Goal: Navigation & Orientation: Understand site structure

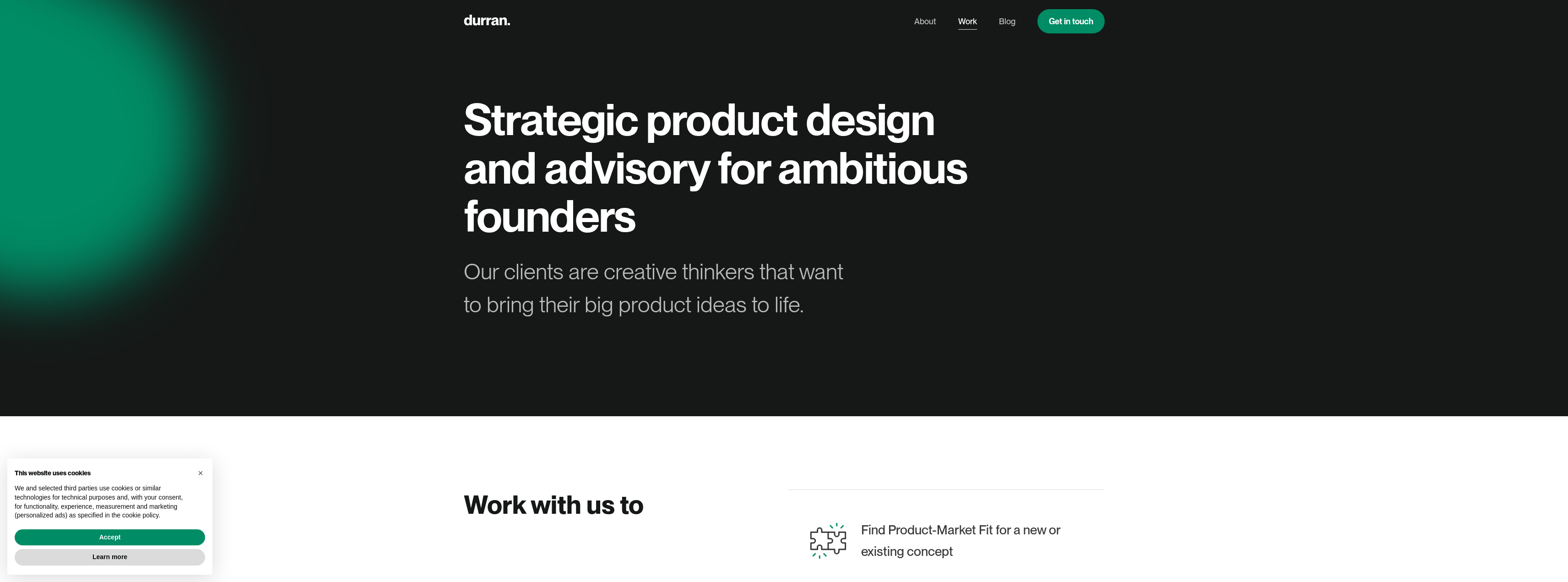
click at [963, 19] on link "Work" at bounding box center [968, 21] width 19 height 17
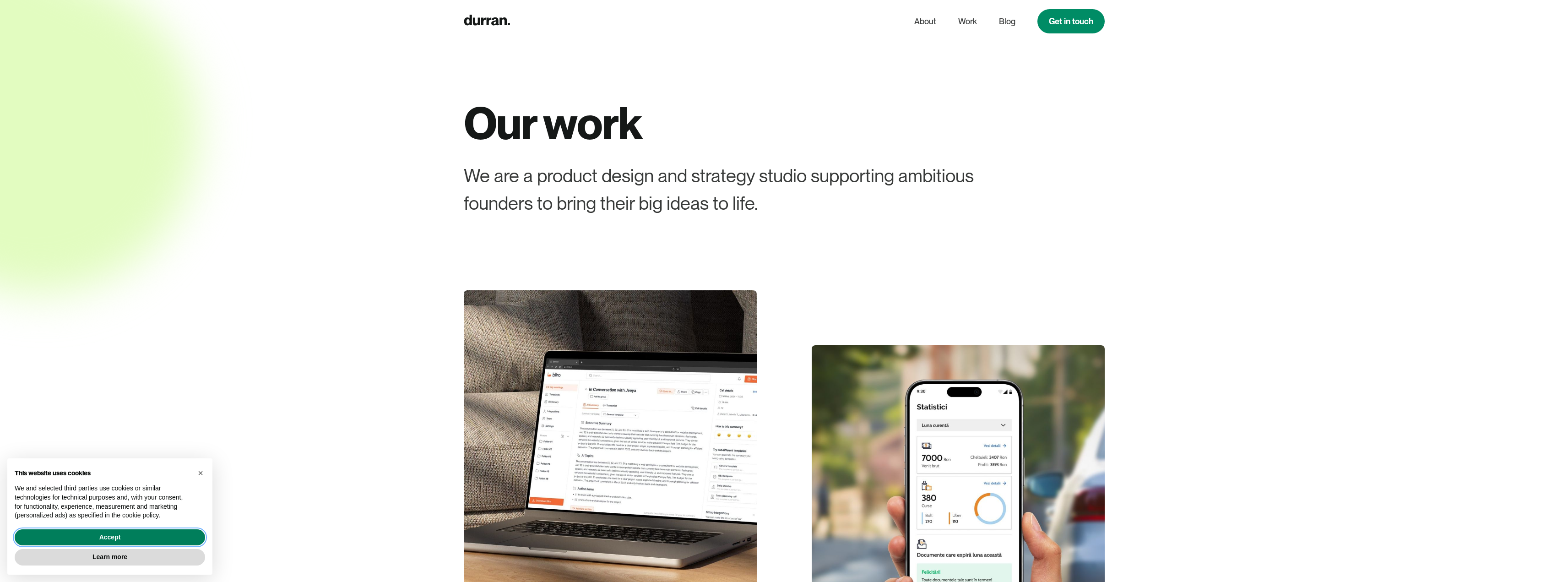
click at [141, 538] on button "Accept" at bounding box center [110, 537] width 190 height 17
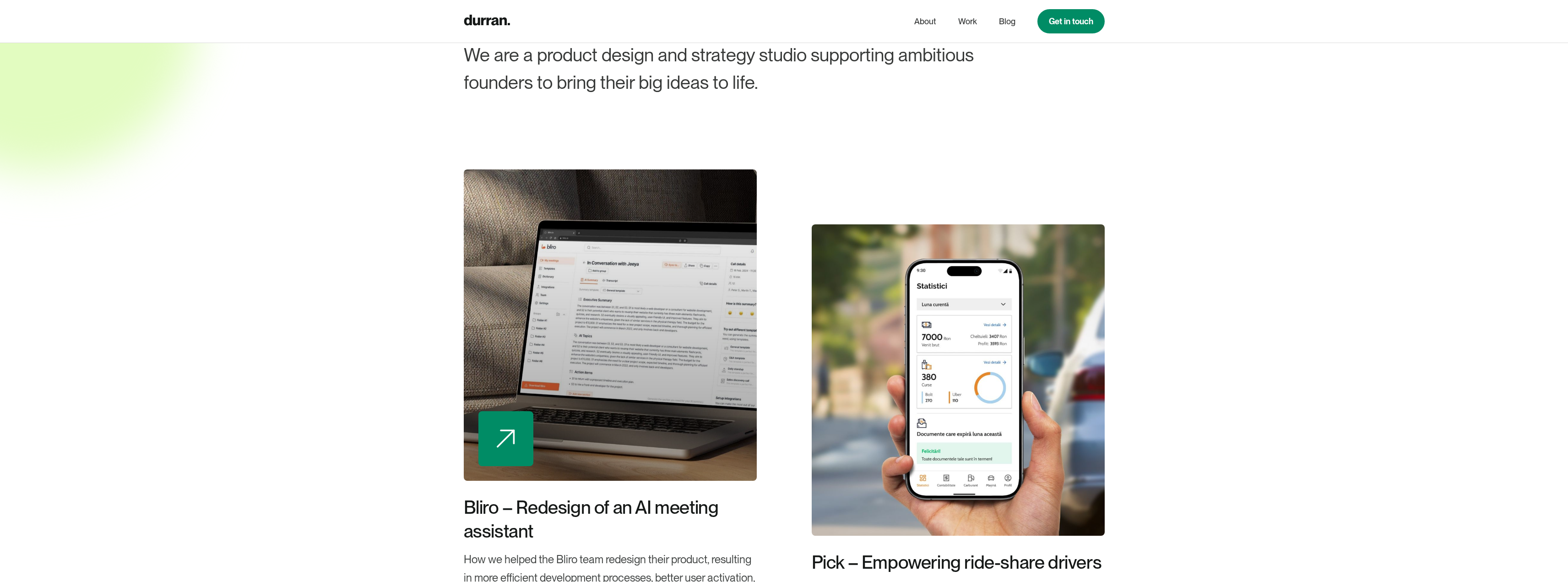
scroll to position [137, 0]
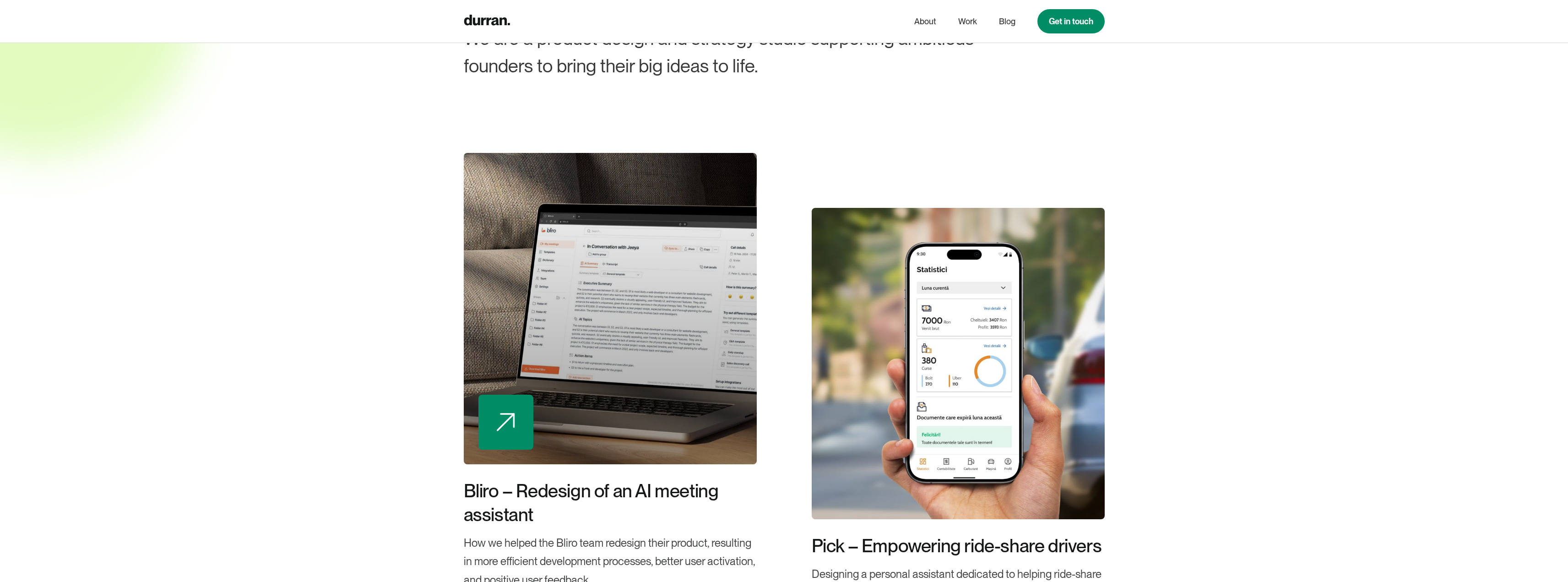
click at [628, 287] on div at bounding box center [610, 308] width 293 height 311
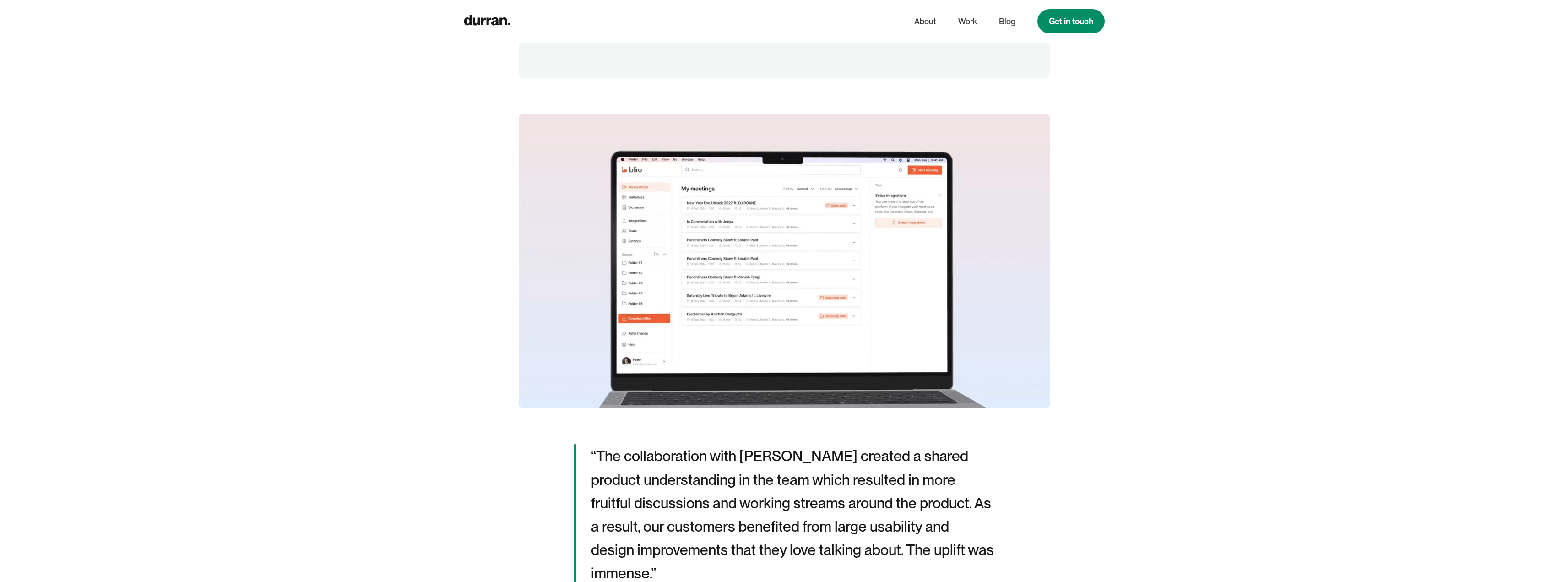
scroll to position [1236, 0]
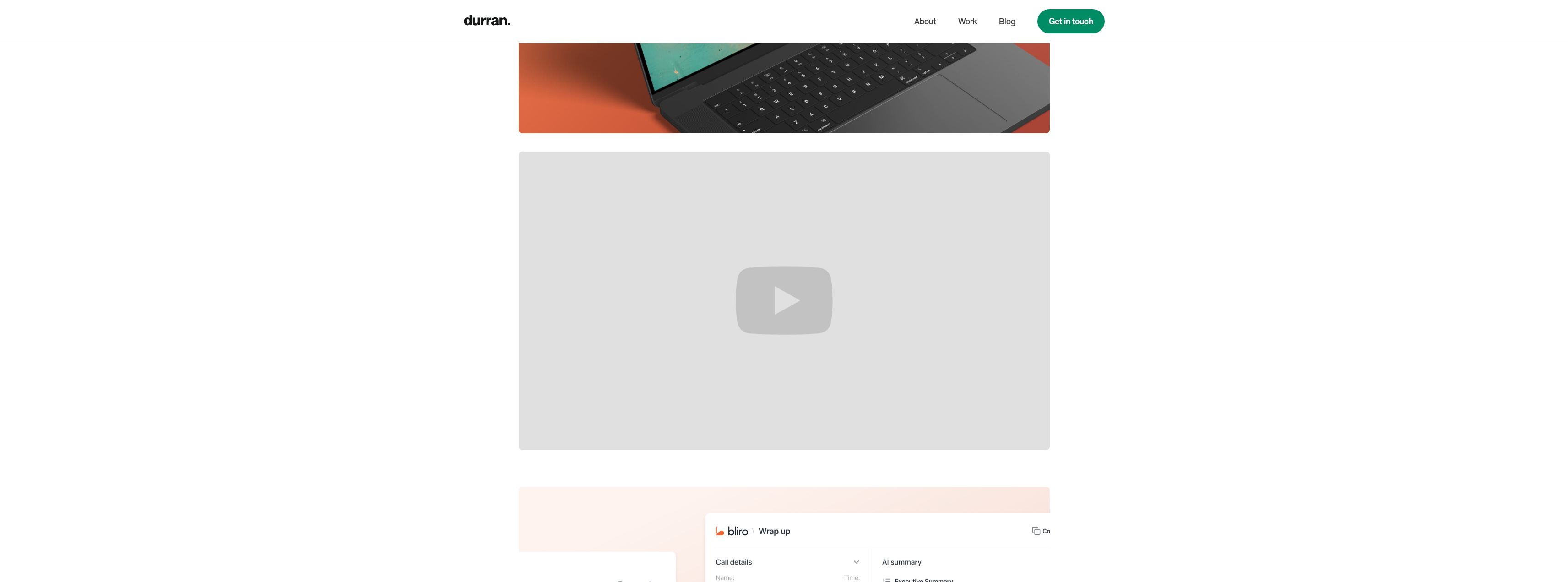
scroll to position [4721, 0]
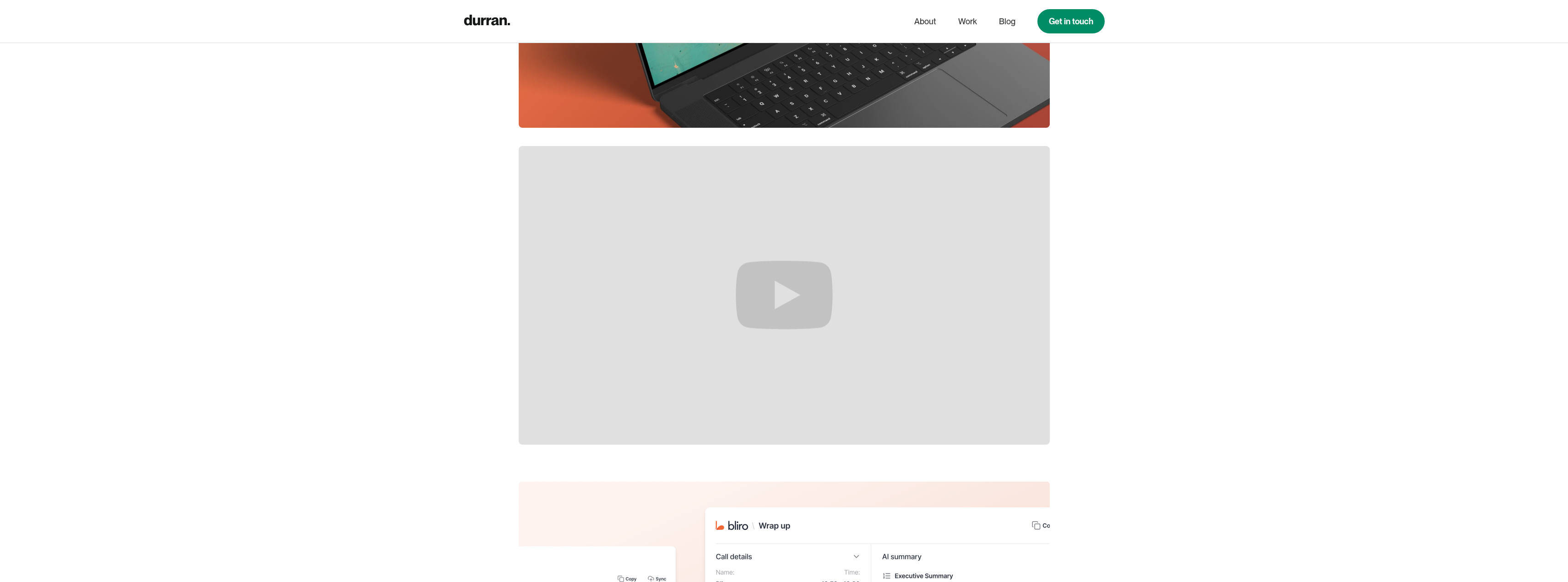
drag, startPoint x: 352, startPoint y: 390, endPoint x: 132, endPoint y: 196, distance: 293.3
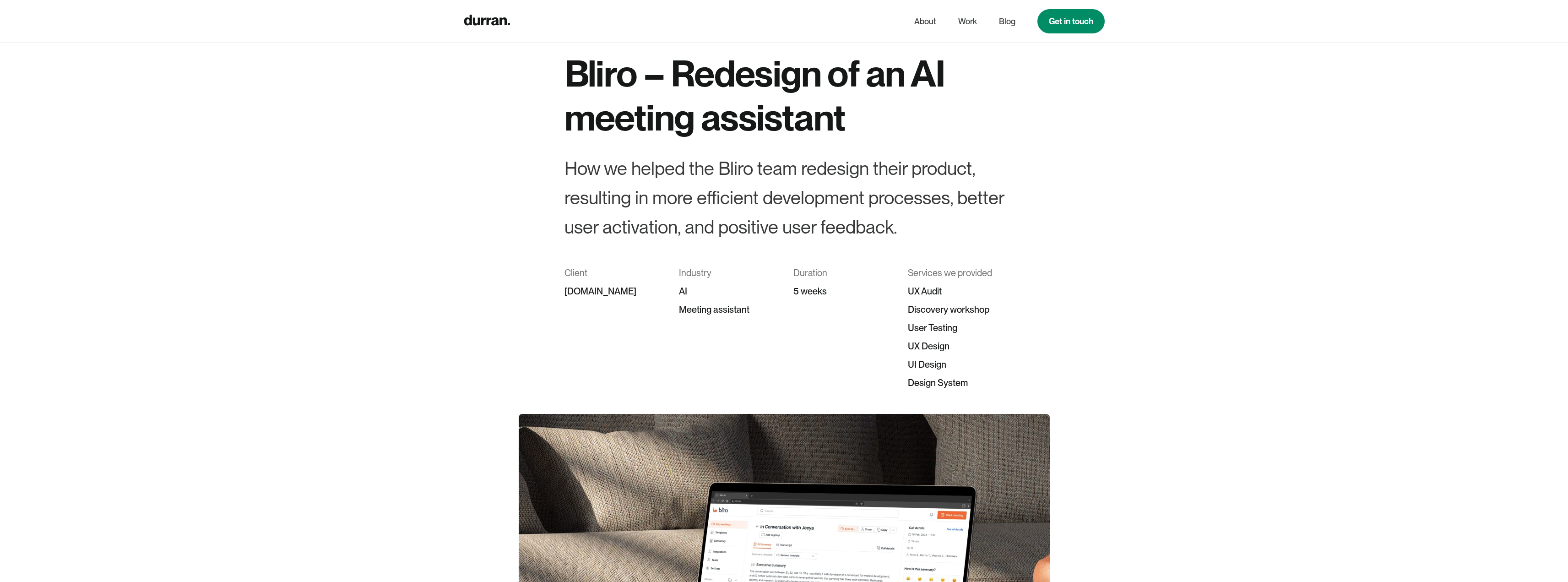
scroll to position [46, 0]
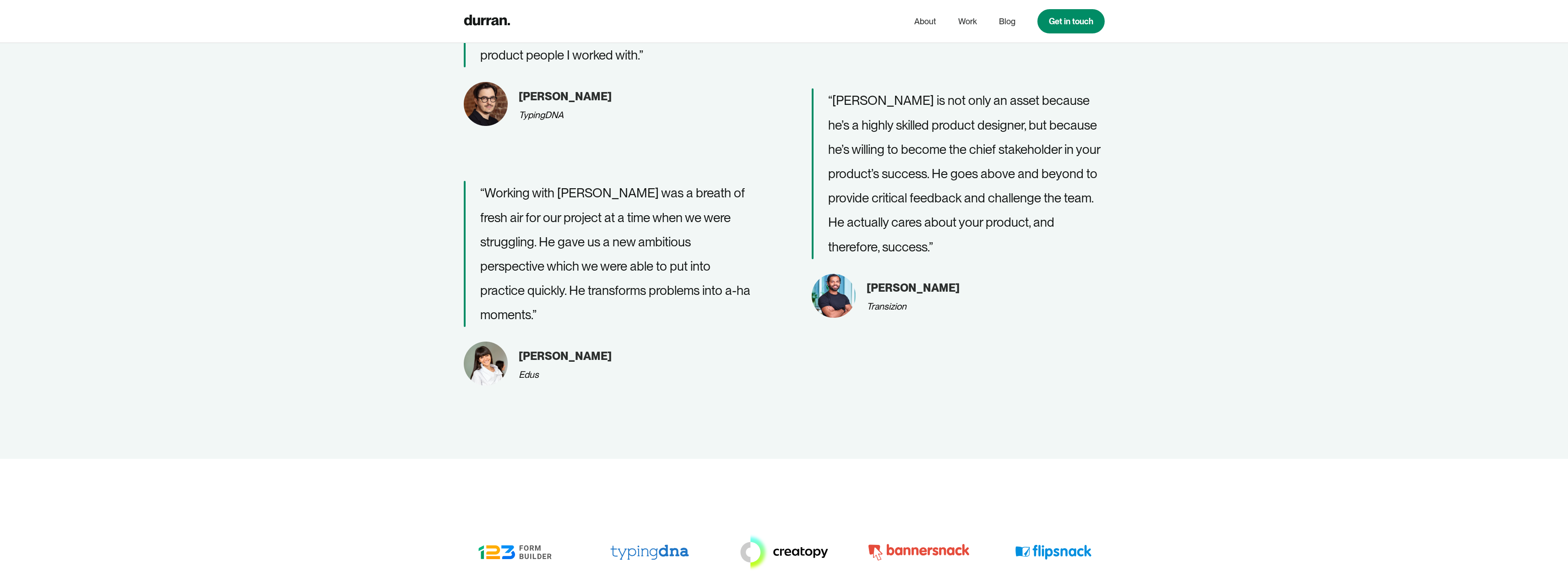
scroll to position [2426, 0]
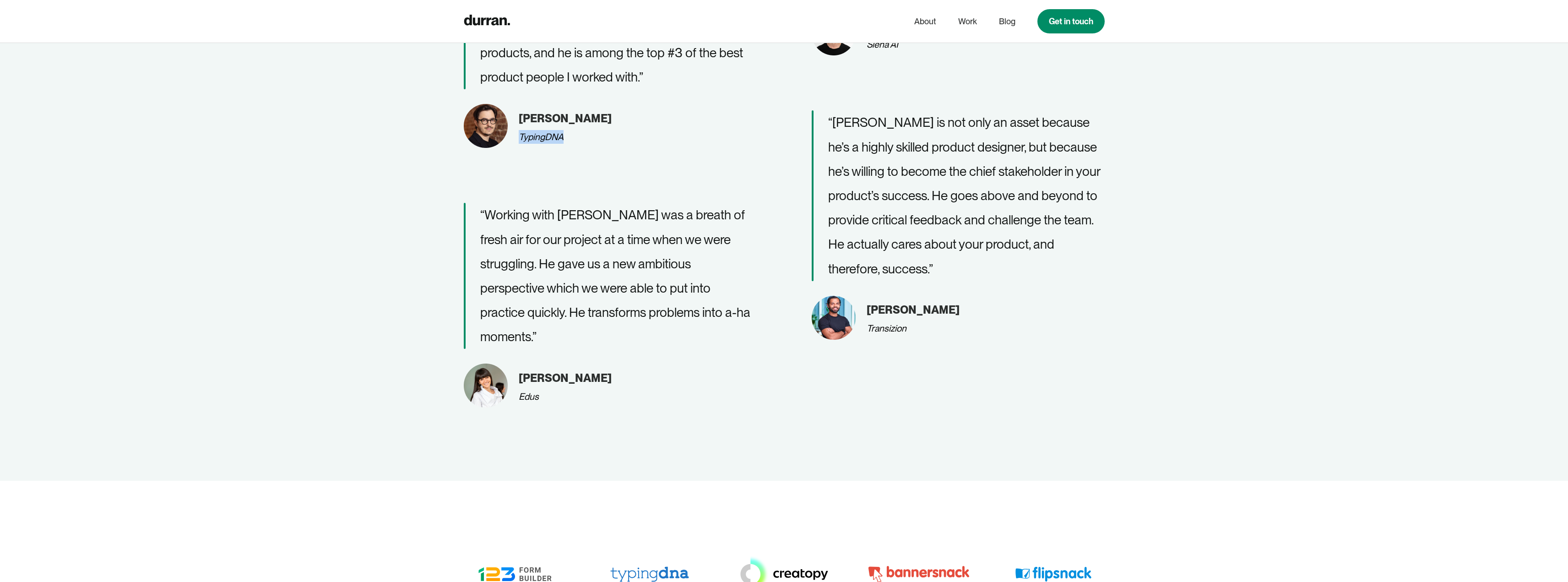
drag, startPoint x: 563, startPoint y: 137, endPoint x: 518, endPoint y: 135, distance: 45.0
click at [519, 135] on div "TypingDNA" at bounding box center [541, 137] width 45 height 14
click at [885, 321] on div "Transizion" at bounding box center [886, 328] width 40 height 14
drag, startPoint x: 885, startPoint y: 303, endPoint x: 915, endPoint y: 303, distance: 30.0
click at [885, 321] on div "Transizion" at bounding box center [886, 328] width 40 height 14
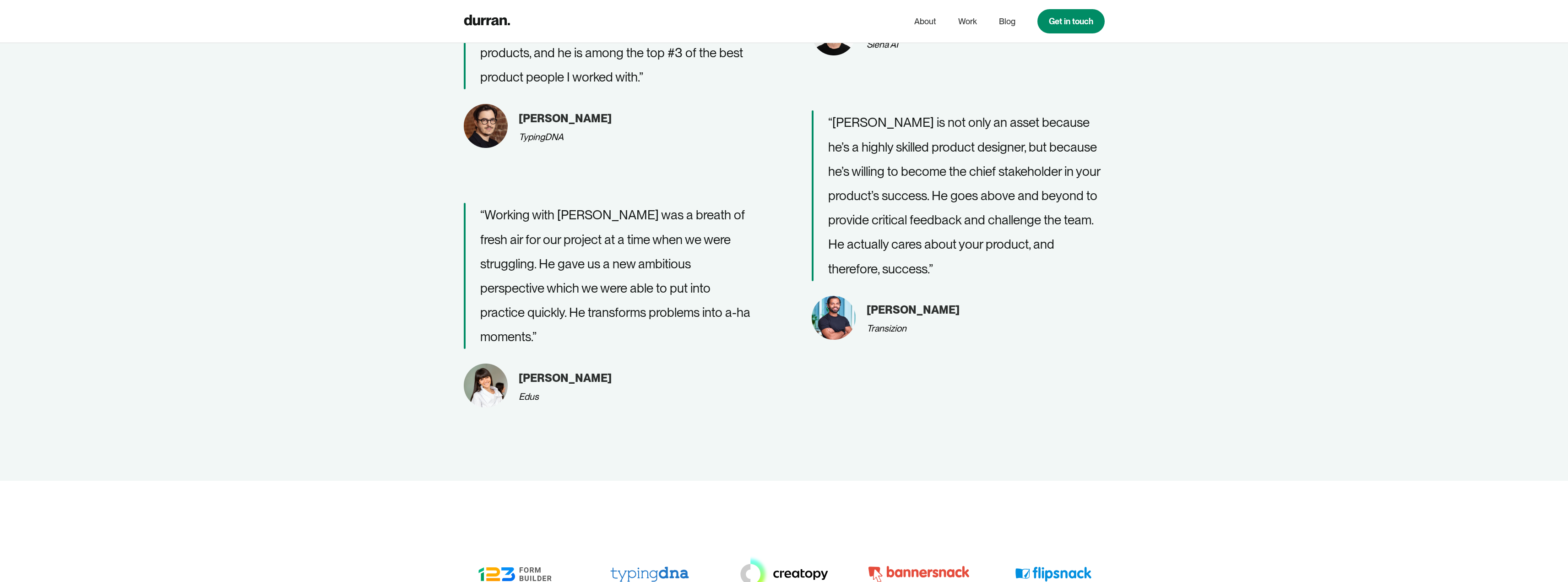
click at [595, 364] on div "Costina Papari Edus" at bounding box center [610, 386] width 293 height 44
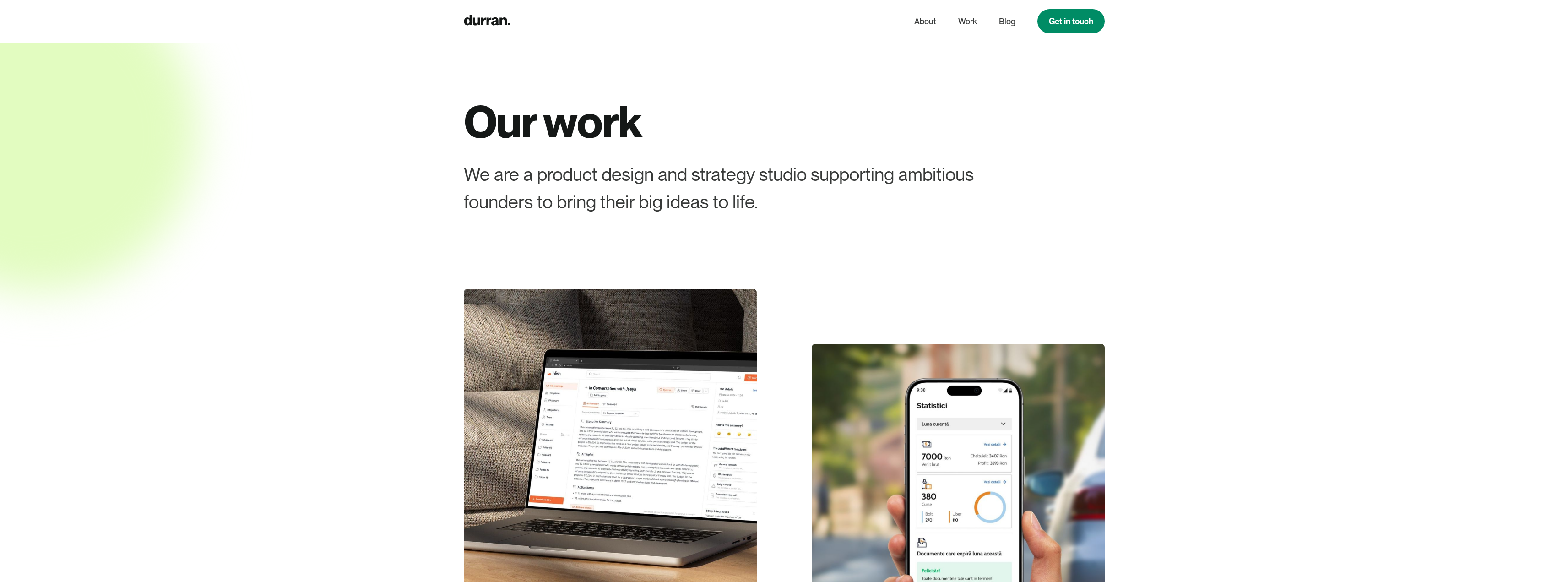
scroll to position [0, 0]
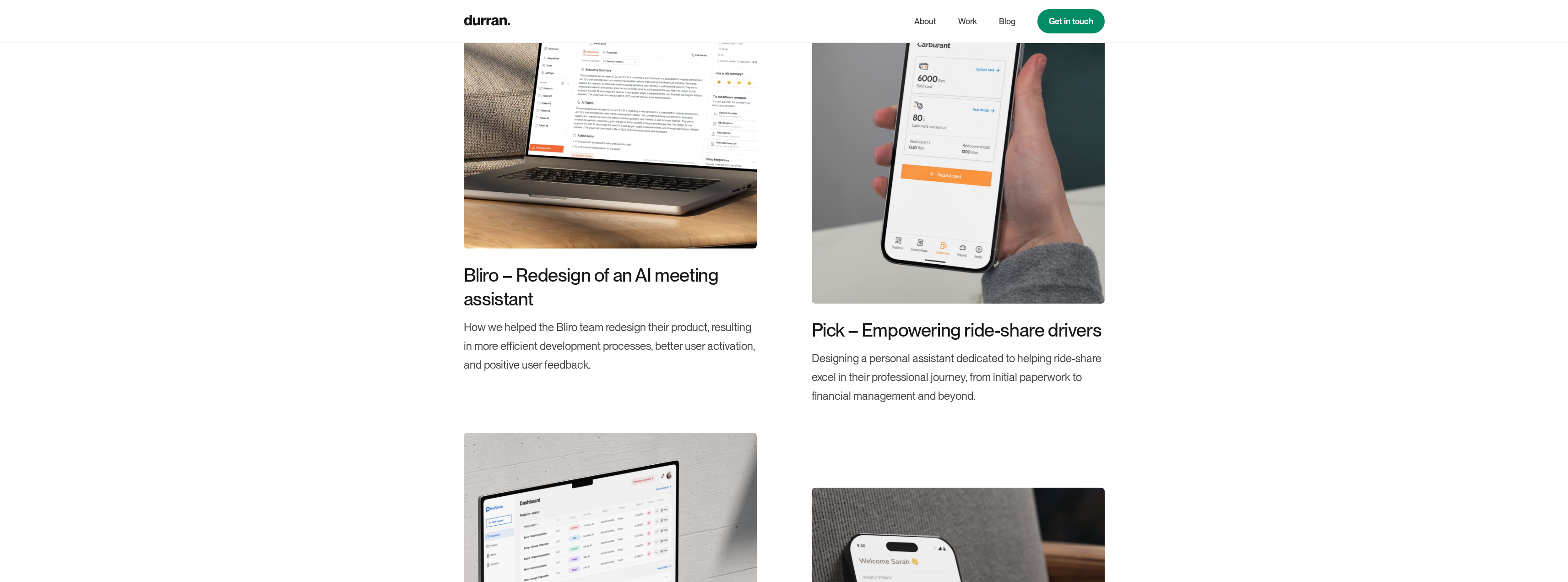
scroll to position [2152, 0]
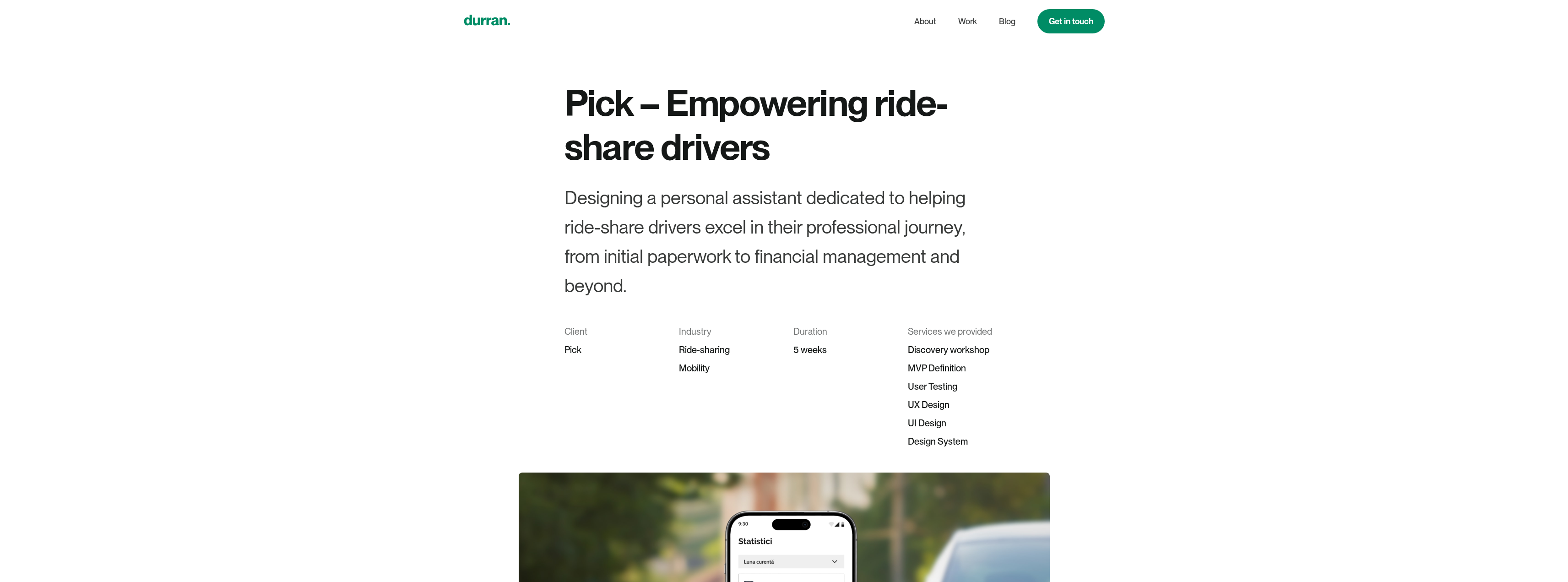
click at [503, 23] on icon "home" at bounding box center [486, 20] width 46 height 11
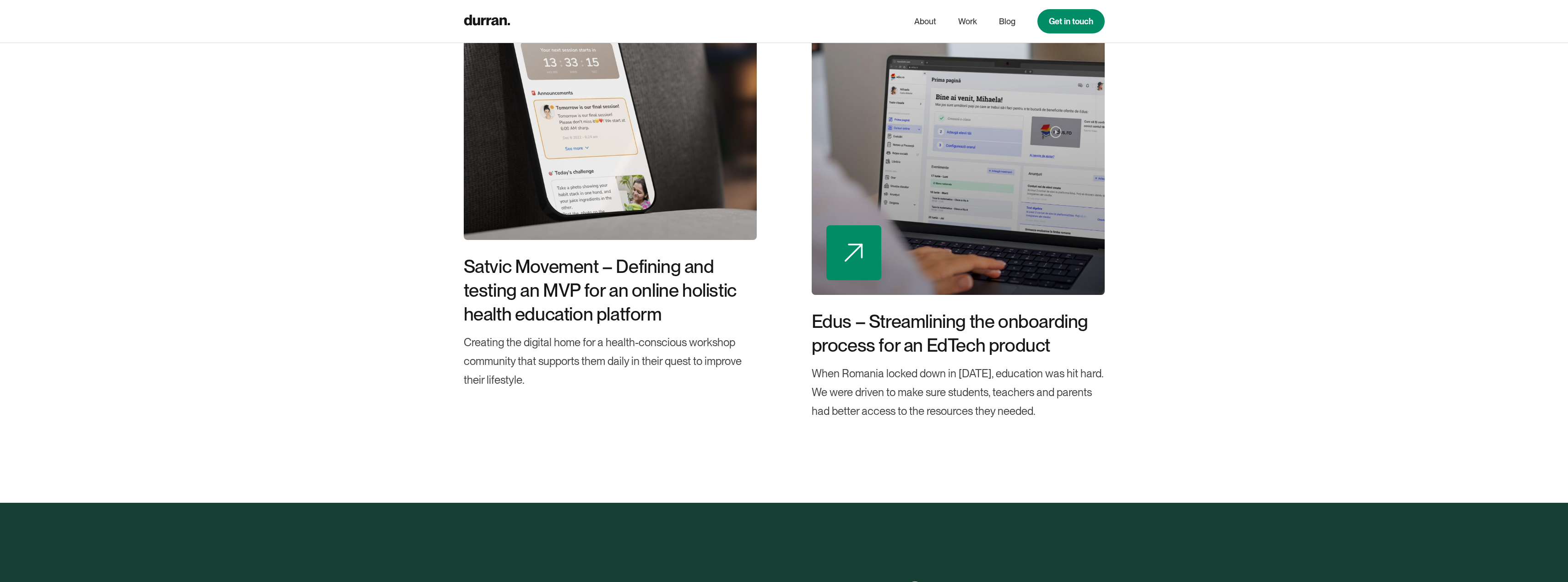
scroll to position [7691, 0]
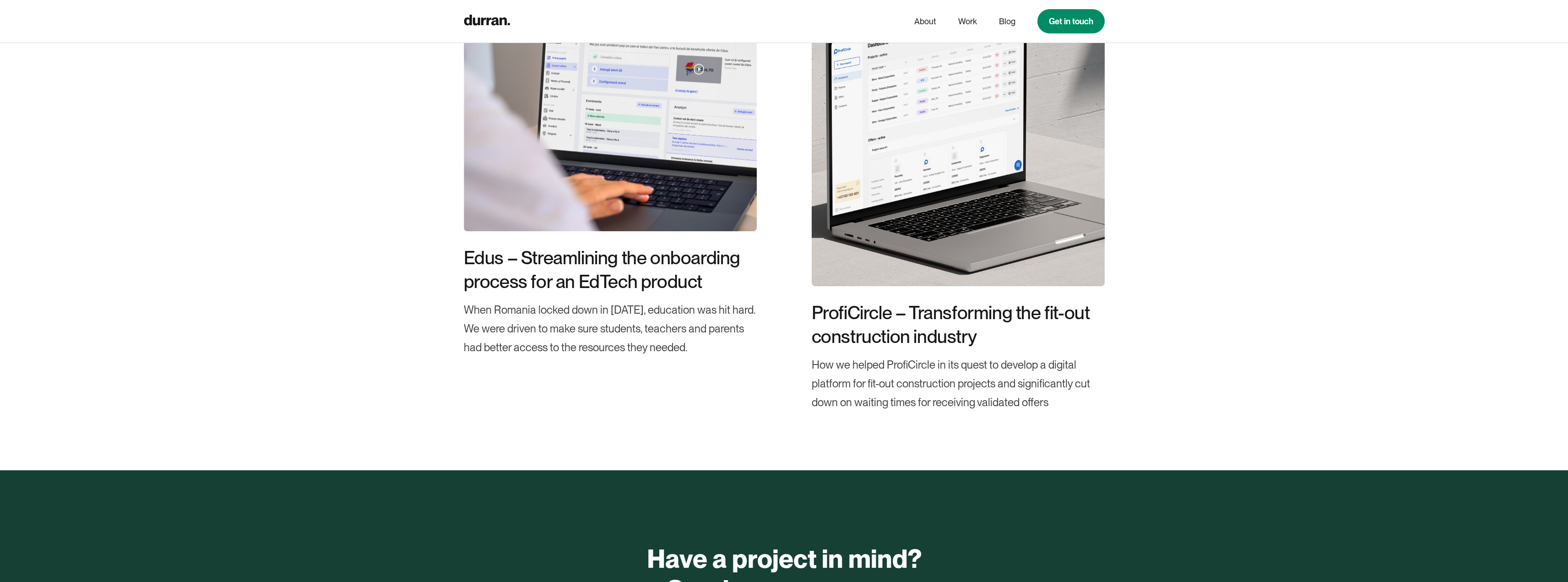
scroll to position [8104, 0]
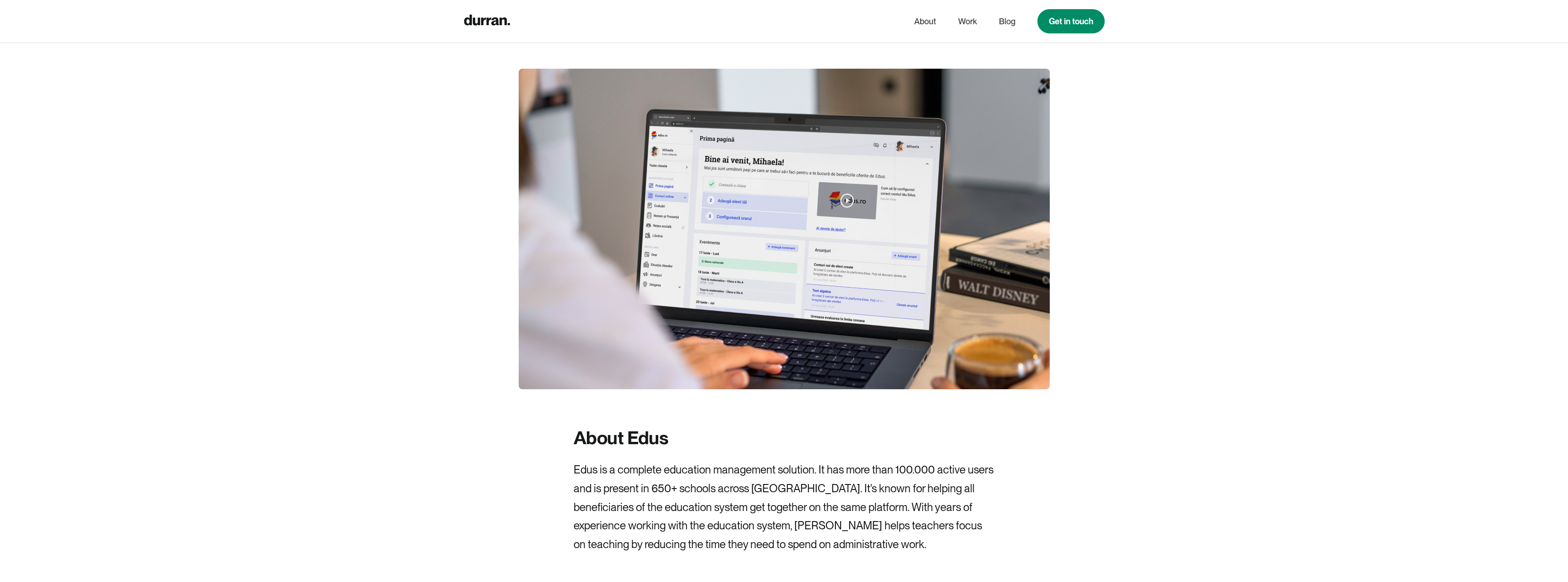
scroll to position [412, 0]
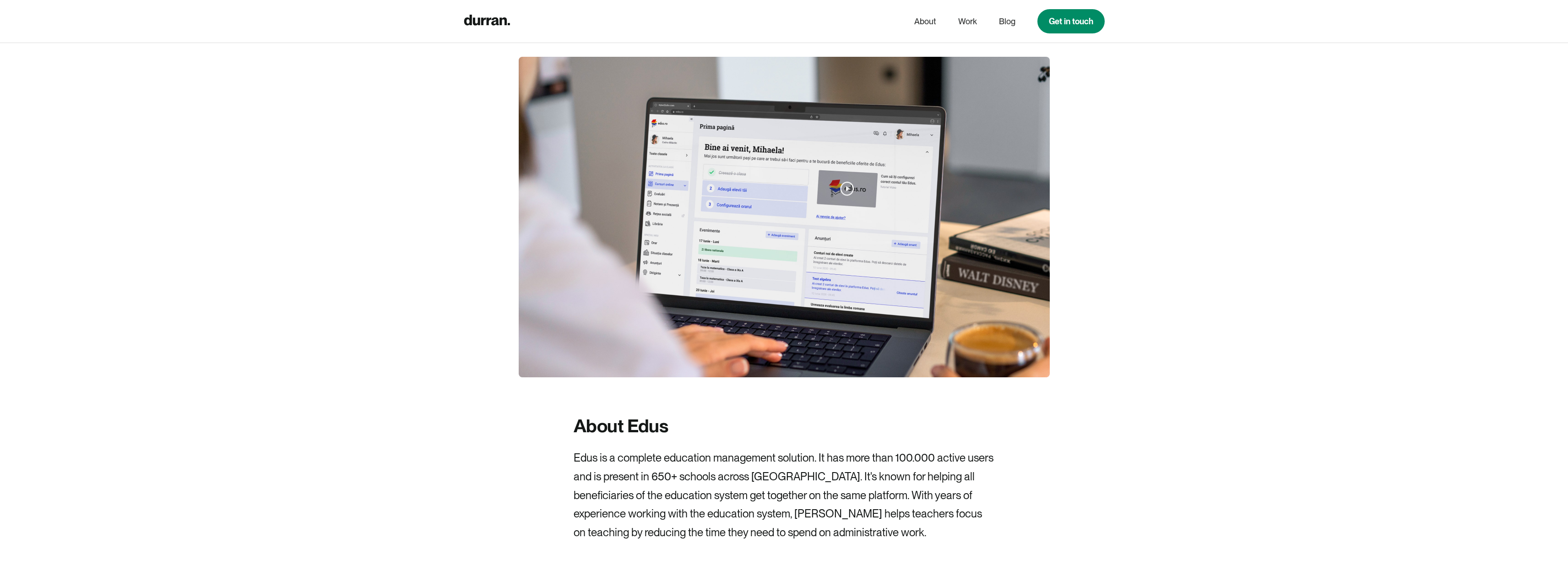
click at [850, 192] on img at bounding box center [784, 217] width 531 height 321
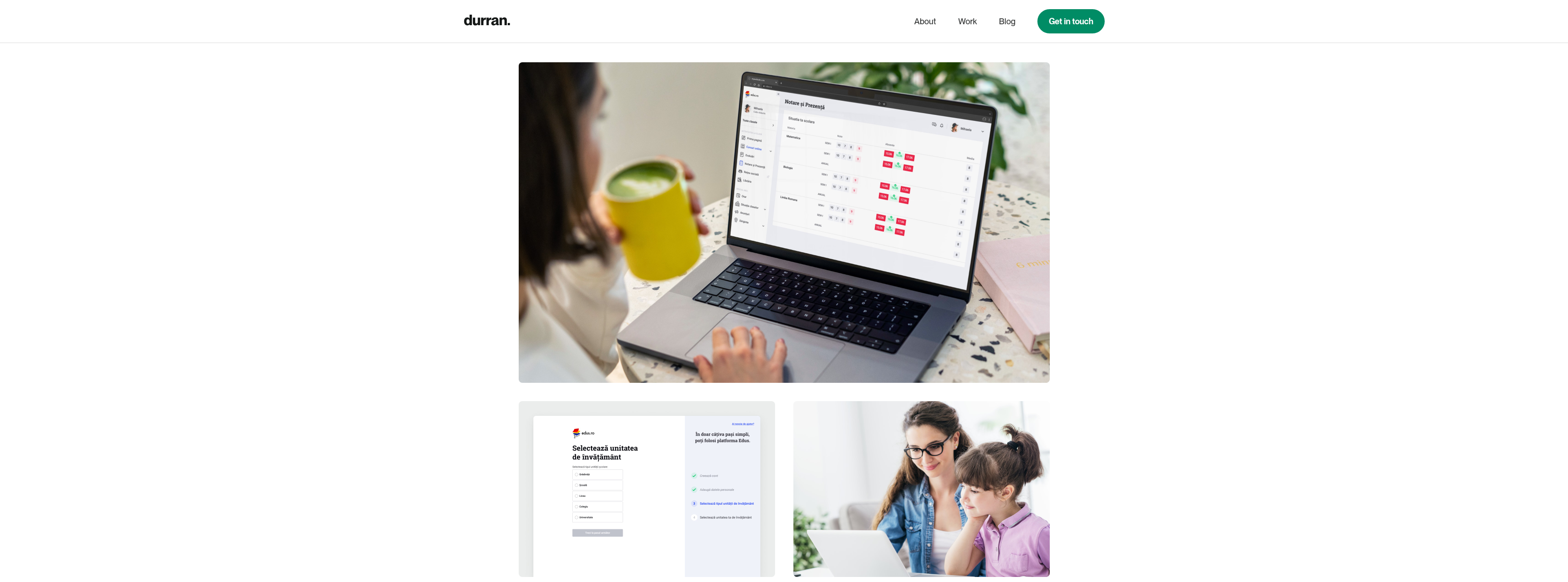
scroll to position [2930, 0]
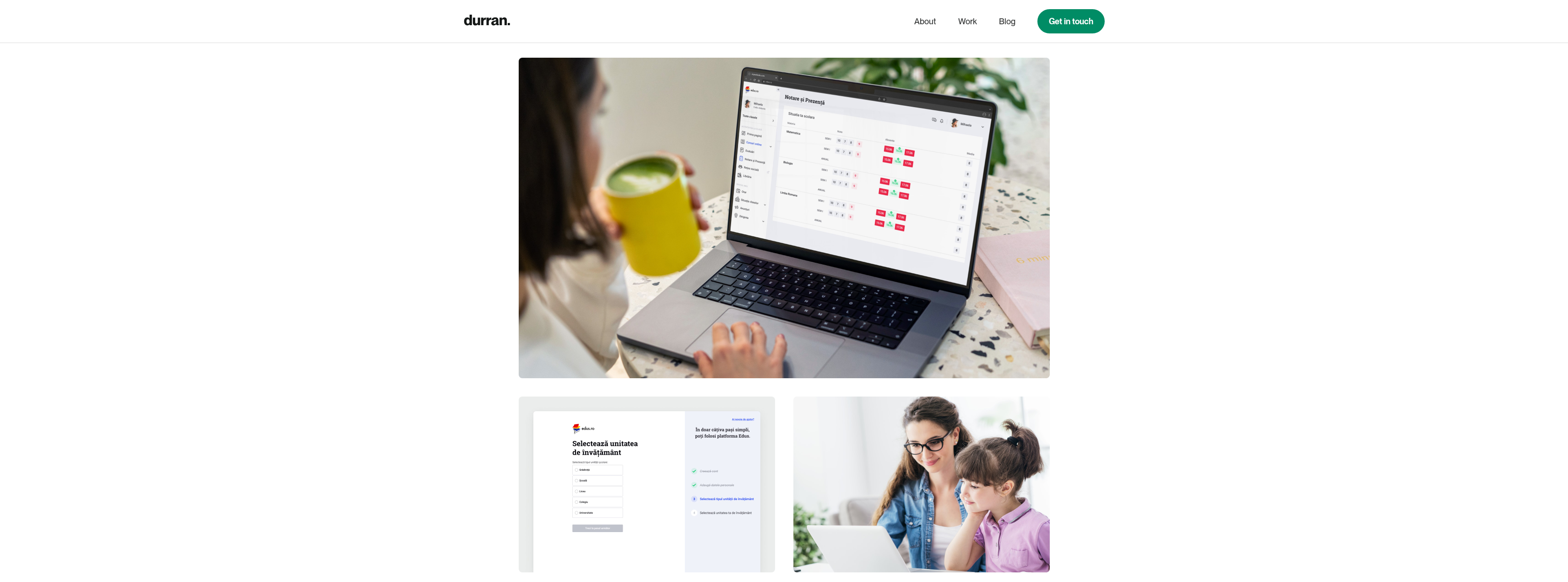
click at [837, 169] on img at bounding box center [784, 218] width 531 height 321
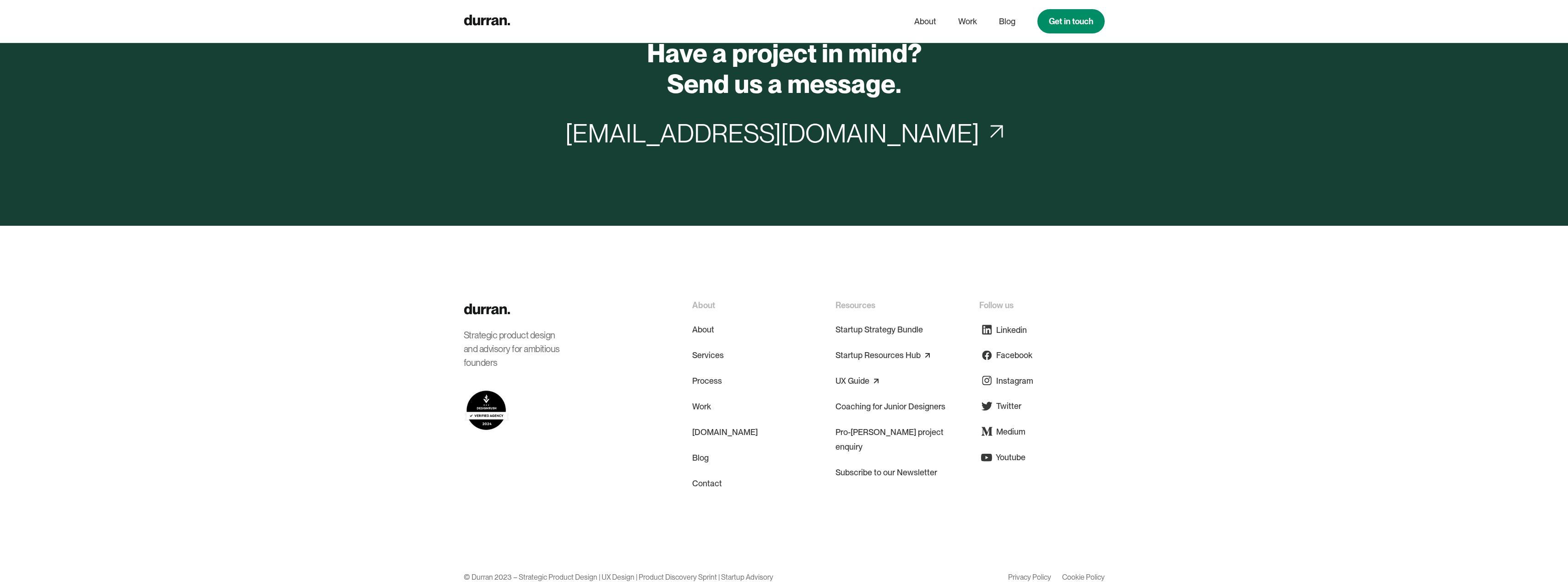
scroll to position [7773, 0]
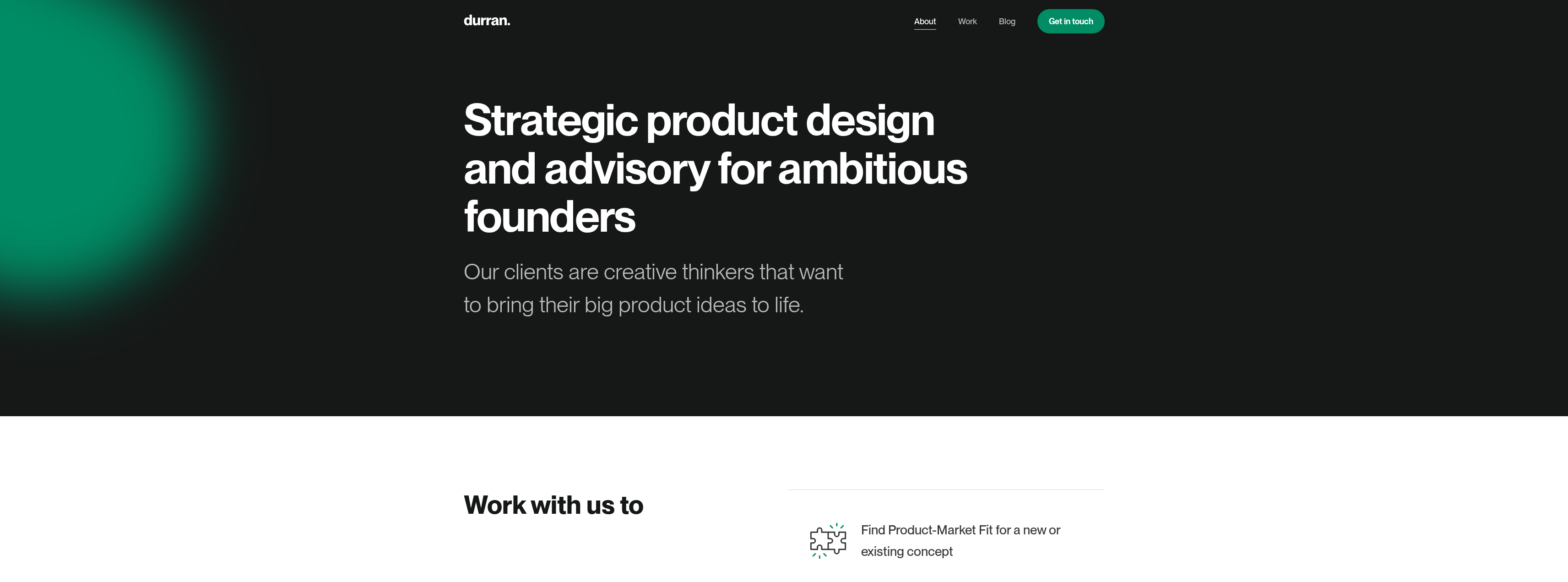
click at [928, 21] on link "About" at bounding box center [925, 21] width 22 height 17
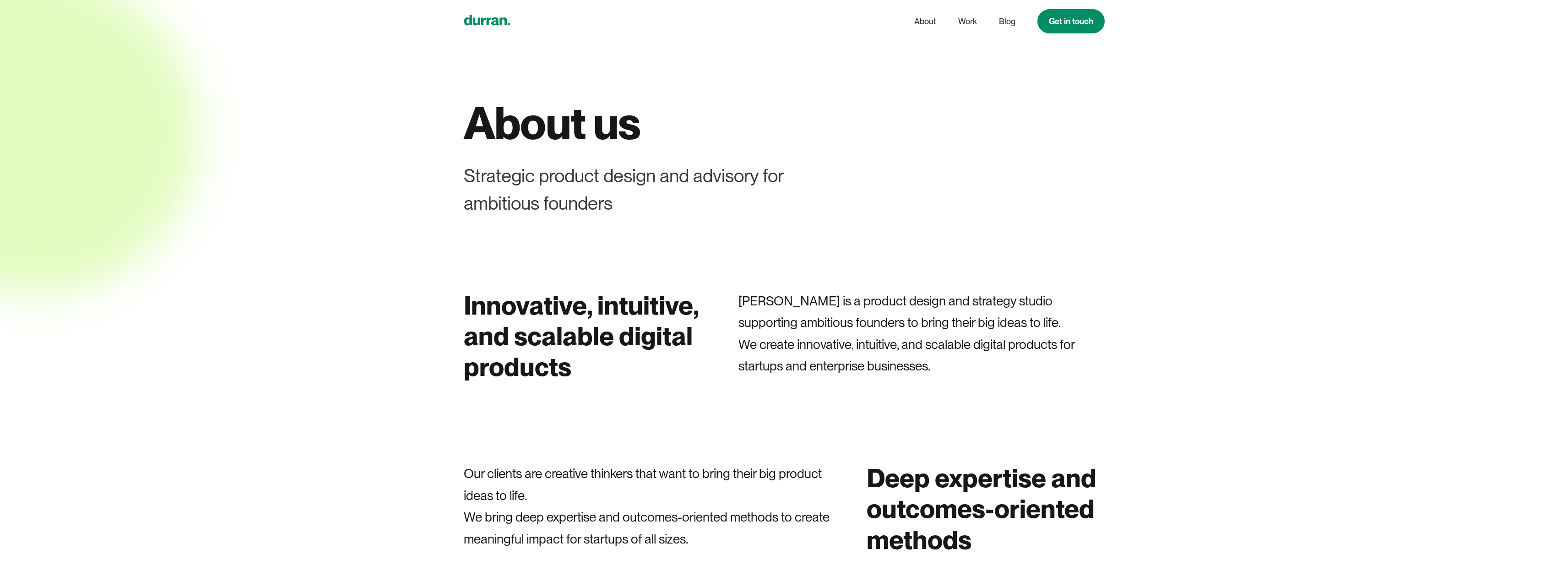
click at [498, 16] on icon "home" at bounding box center [486, 20] width 46 height 11
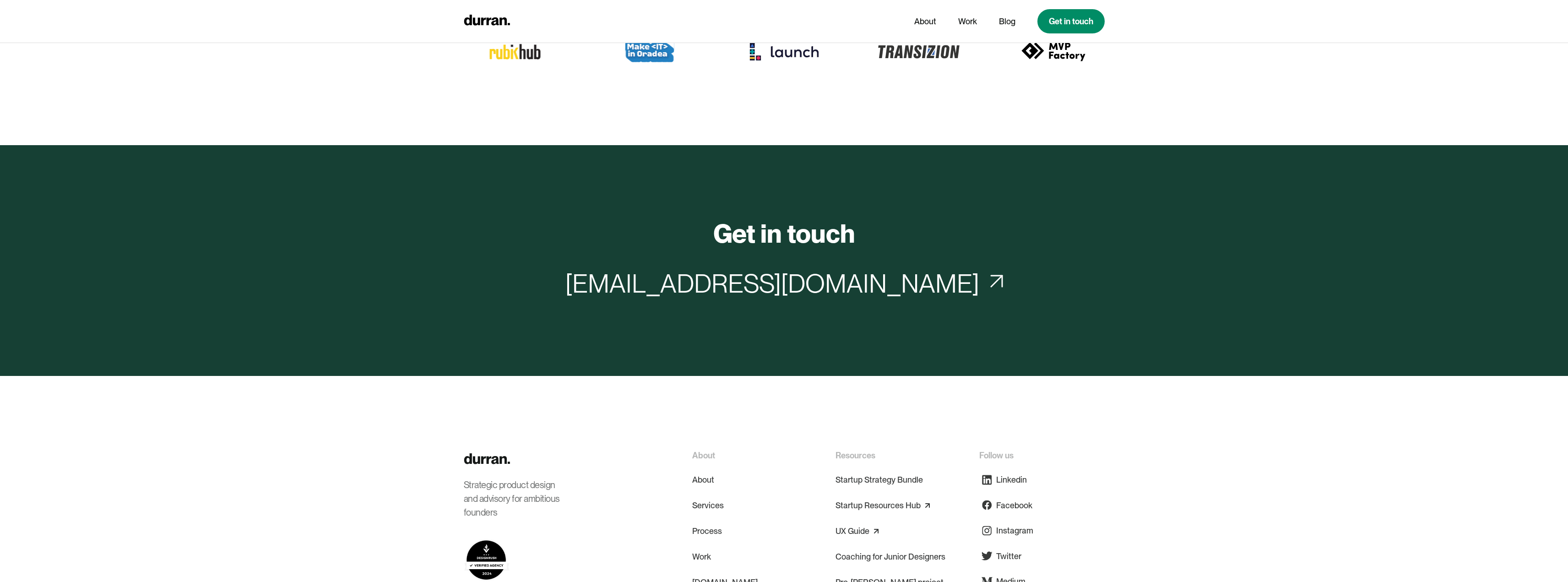
scroll to position [4295, 0]
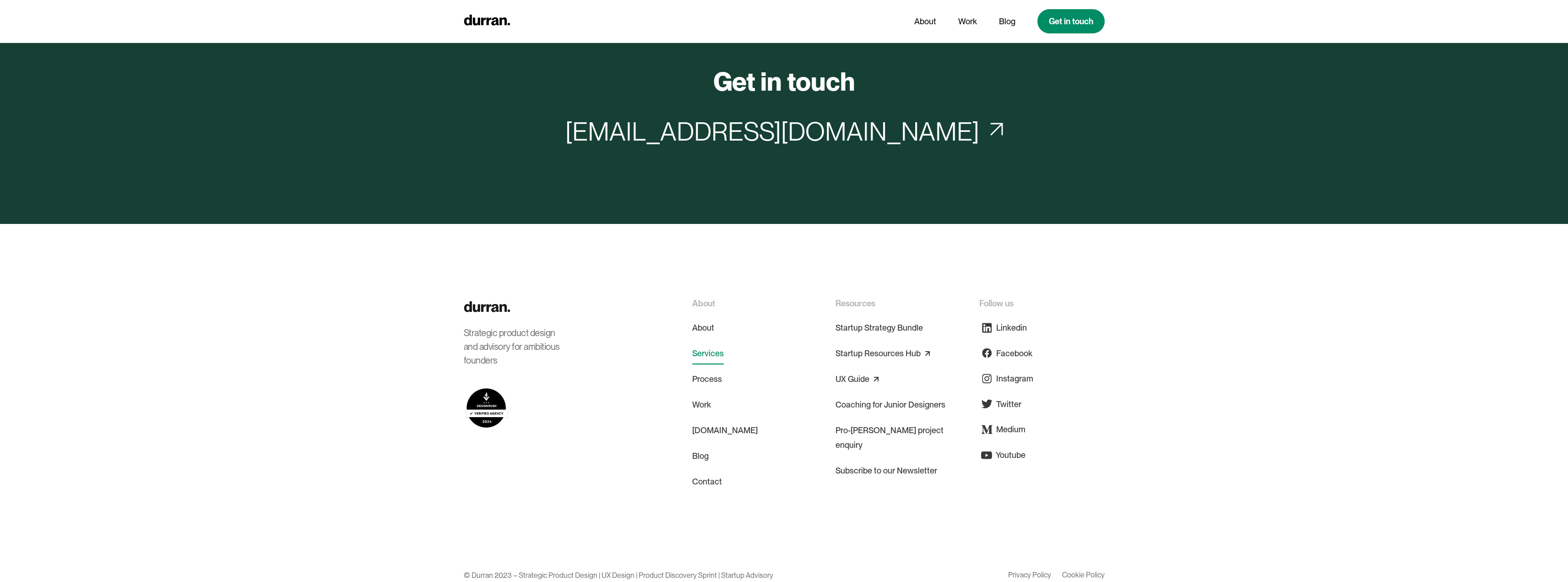
click at [704, 342] on link "Services" at bounding box center [708, 353] width 31 height 22
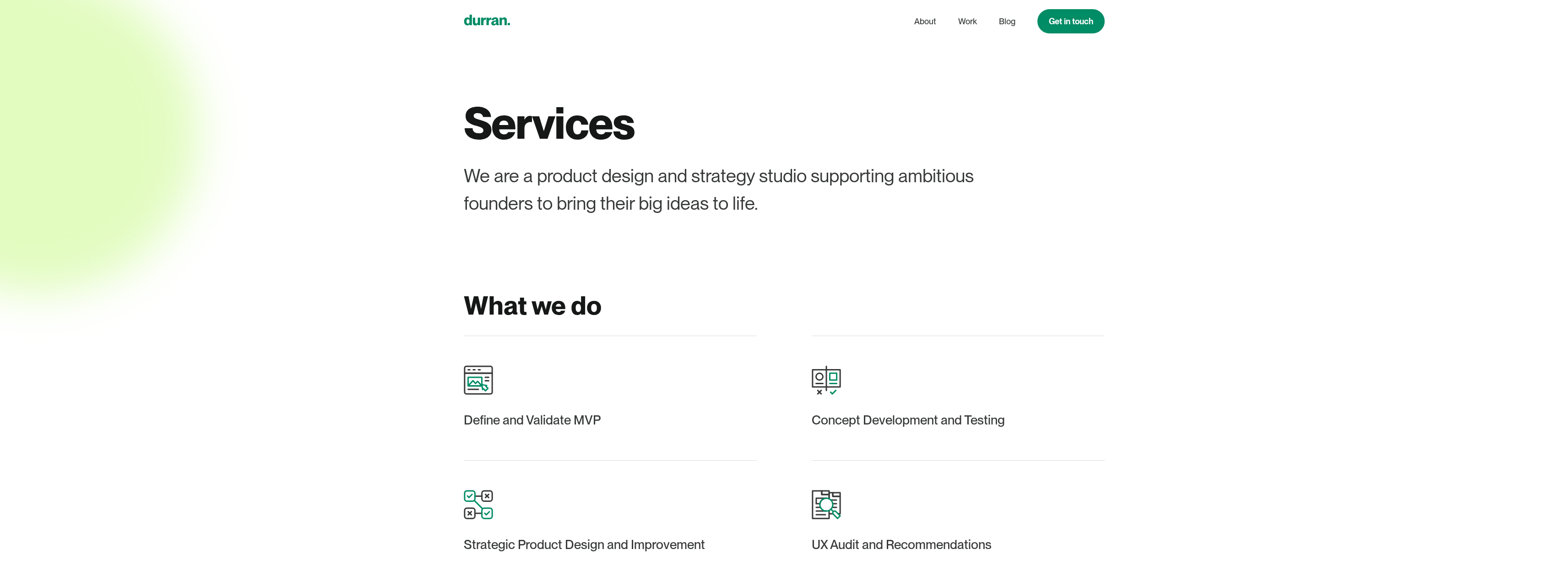
click at [494, 26] on div "home" at bounding box center [486, 21] width 46 height 18
